Goal: Navigation & Orientation: Go to known website

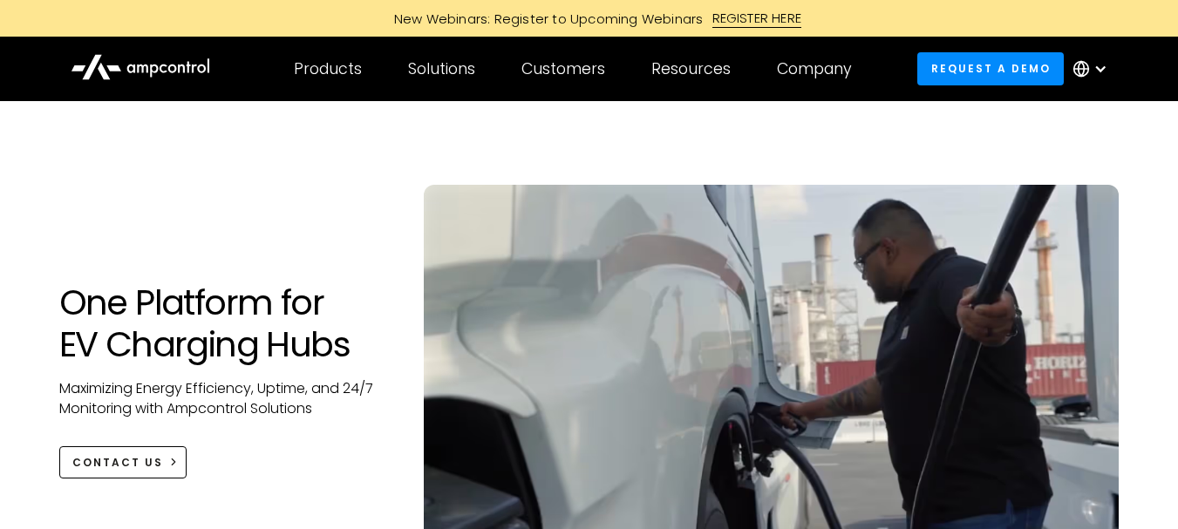
click at [174, 70] on icon at bounding box center [141, 65] width 140 height 41
